Goal: Transaction & Acquisition: Purchase product/service

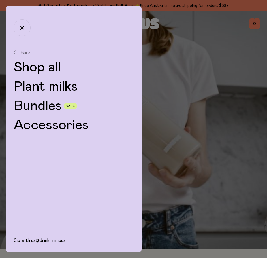
click at [37, 69] on link "Shop all" at bounding box center [74, 68] width 120 height 14
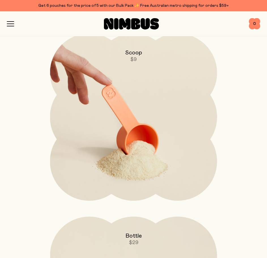
scroll to position [2267, 0]
